Goal: Task Accomplishment & Management: Manage account settings

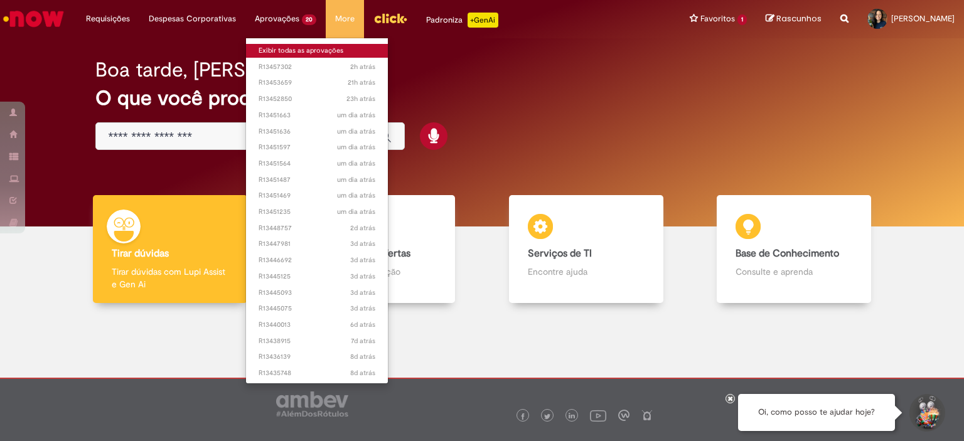
click at [300, 54] on link "Exibir todas as aprovações" at bounding box center [317, 51] width 142 height 14
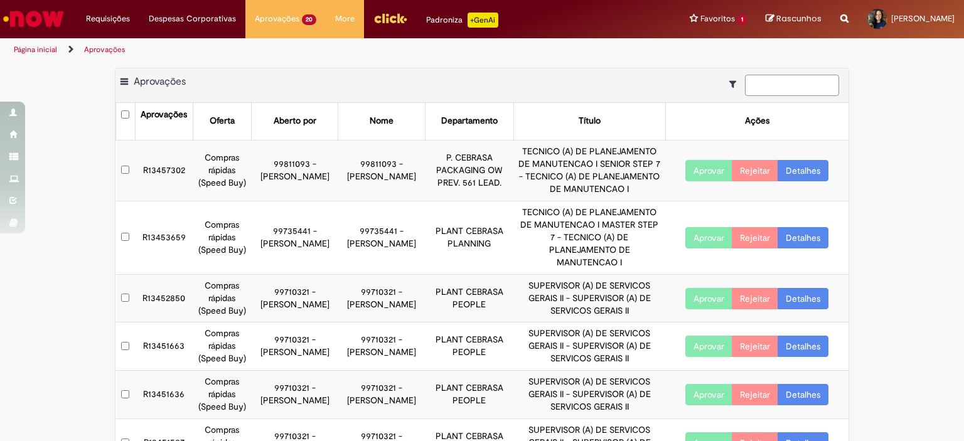
click at [769, 76] on input at bounding box center [792, 85] width 94 height 21
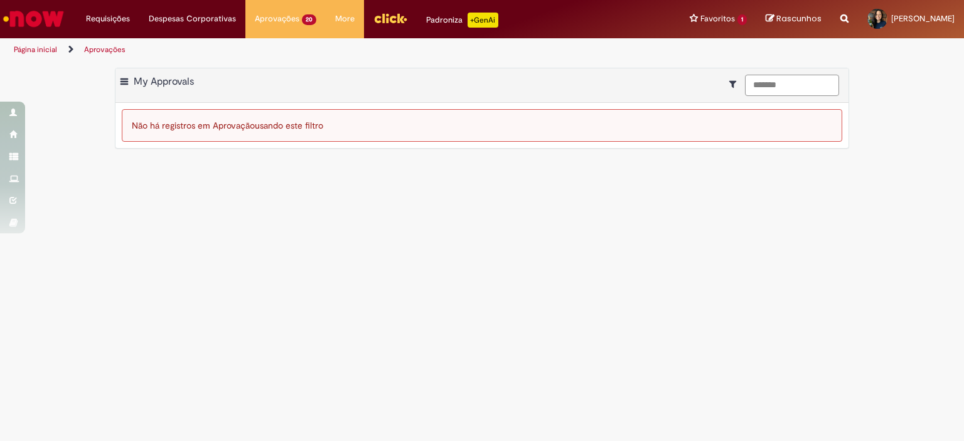
click at [750, 82] on input "*******" at bounding box center [792, 85] width 94 height 21
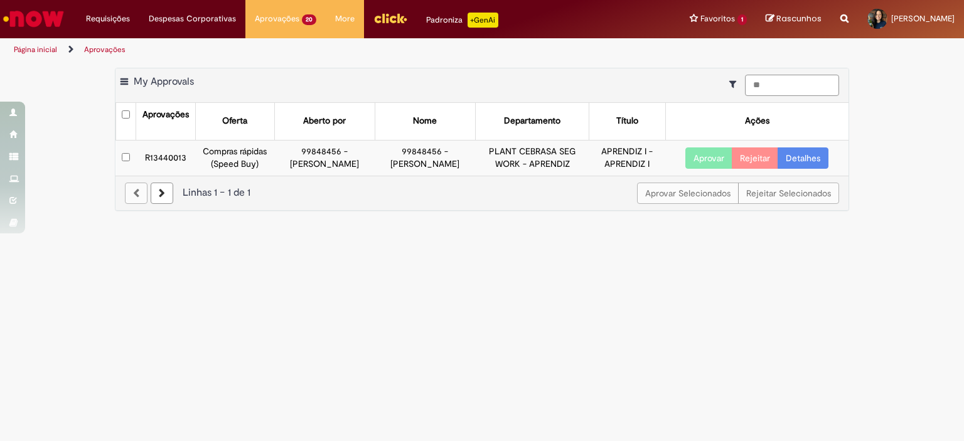
type input "*"
click at [602, 157] on td "APRENDIZ I - APRENDIZ I" at bounding box center [627, 157] width 77 height 35
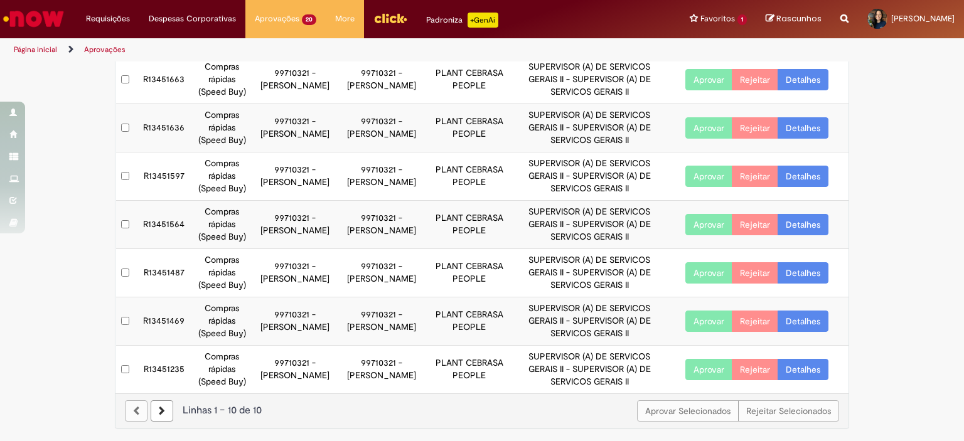
scroll to position [353, 0]
click at [162, 413] on link at bounding box center [162, 410] width 23 height 21
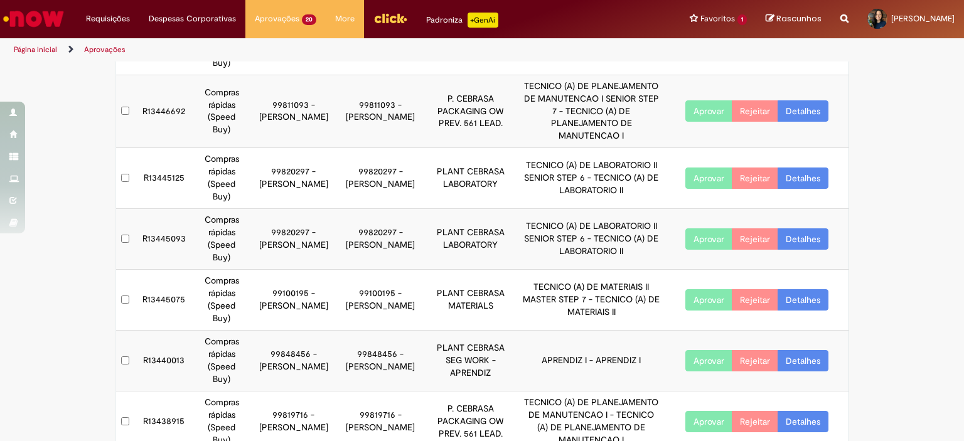
scroll to position [290, 0]
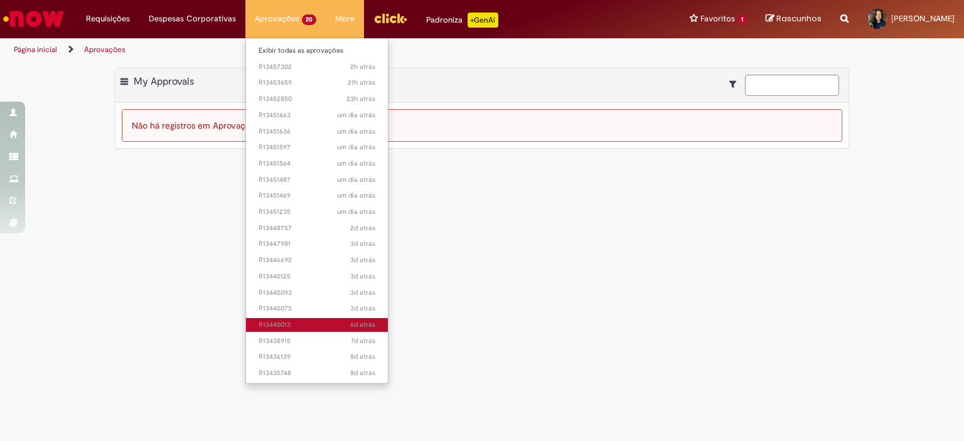
click at [307, 323] on span "6d atrás 6 dias atrás R13440013" at bounding box center [316, 325] width 117 height 10
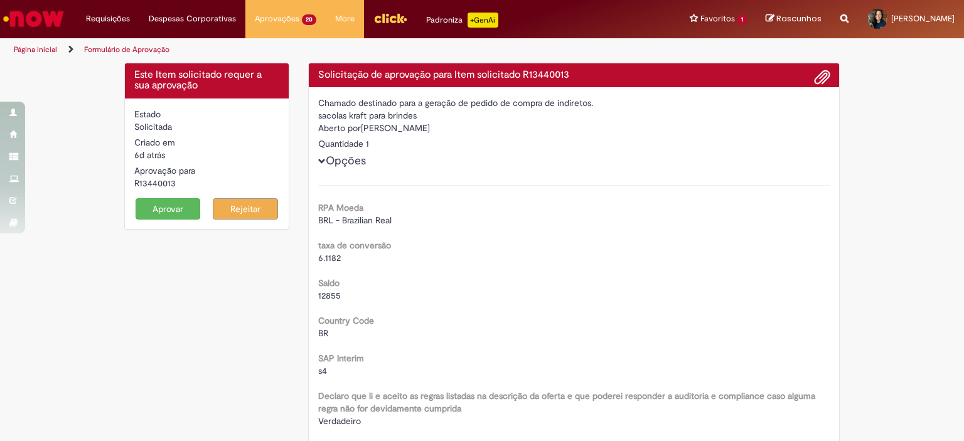
click at [157, 207] on button "Aprovar" at bounding box center [168, 208] width 65 height 21
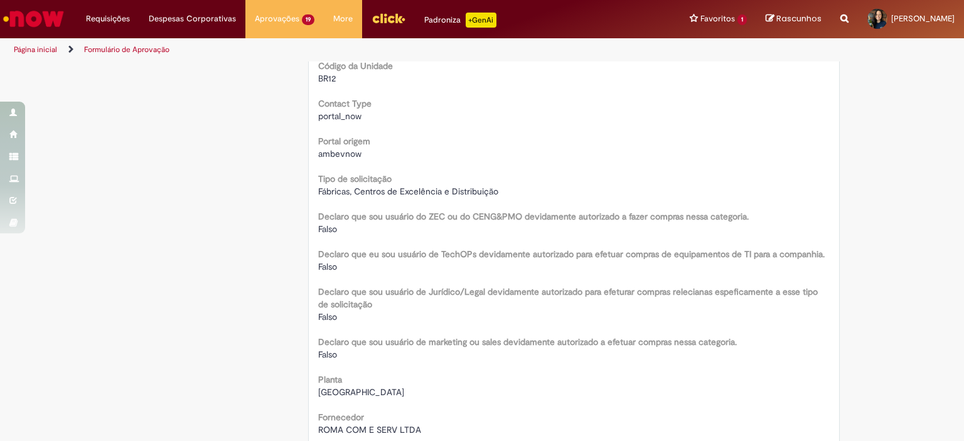
scroll to position [627, 0]
